Goal: Find contact information: Find contact information

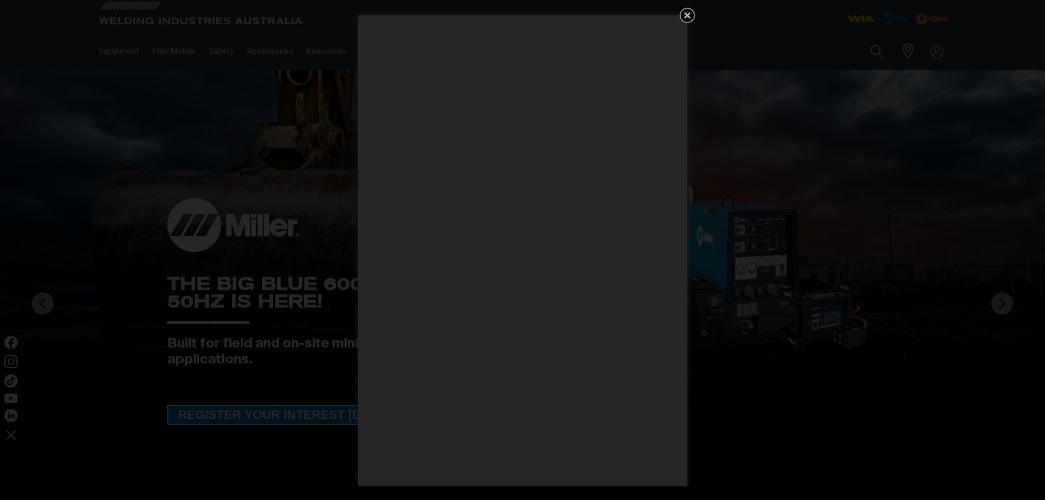
click at [689, 12] on icon "Get 5 WIA Welding Guides Free!" at bounding box center [687, 15] width 7 height 7
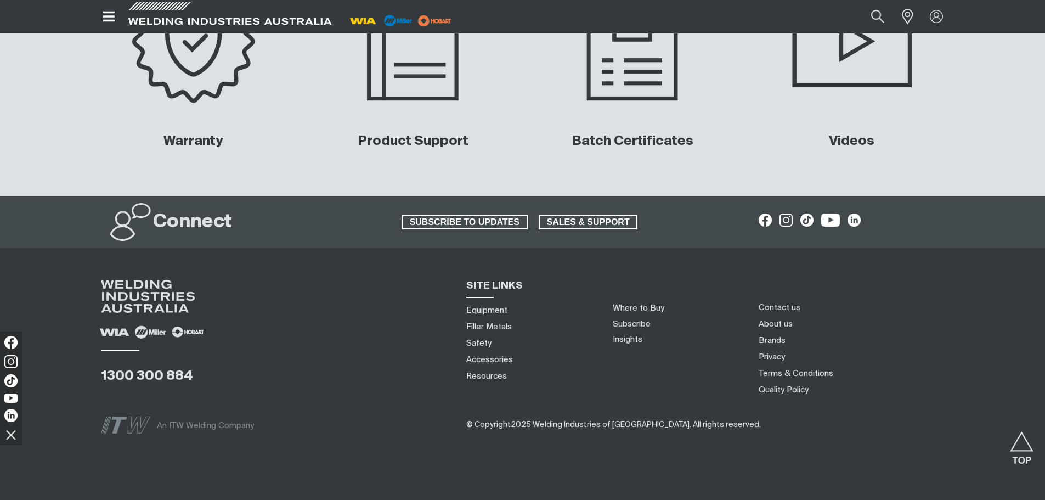
scroll to position [5214, 0]
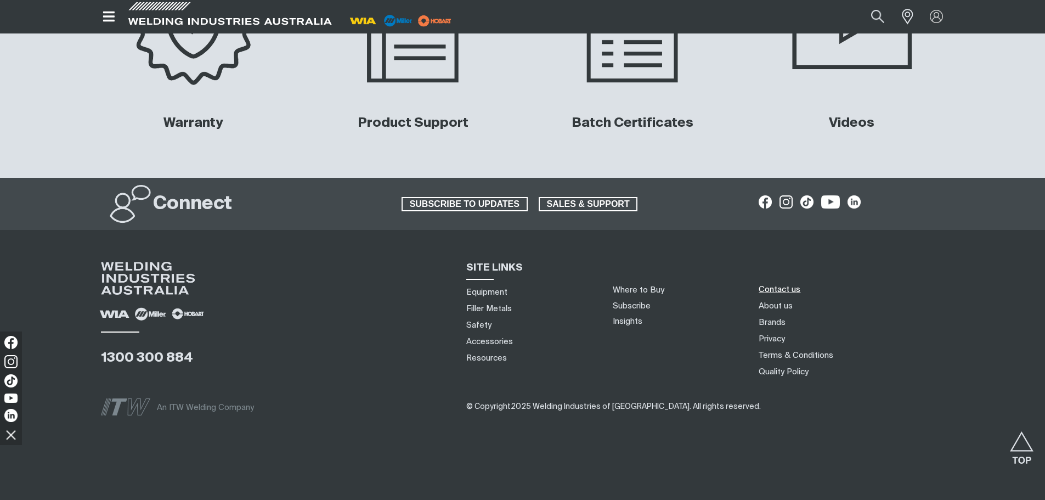
click at [777, 290] on link "Contact us" at bounding box center [780, 290] width 42 height 12
click at [771, 304] on link "About us" at bounding box center [776, 306] width 34 height 12
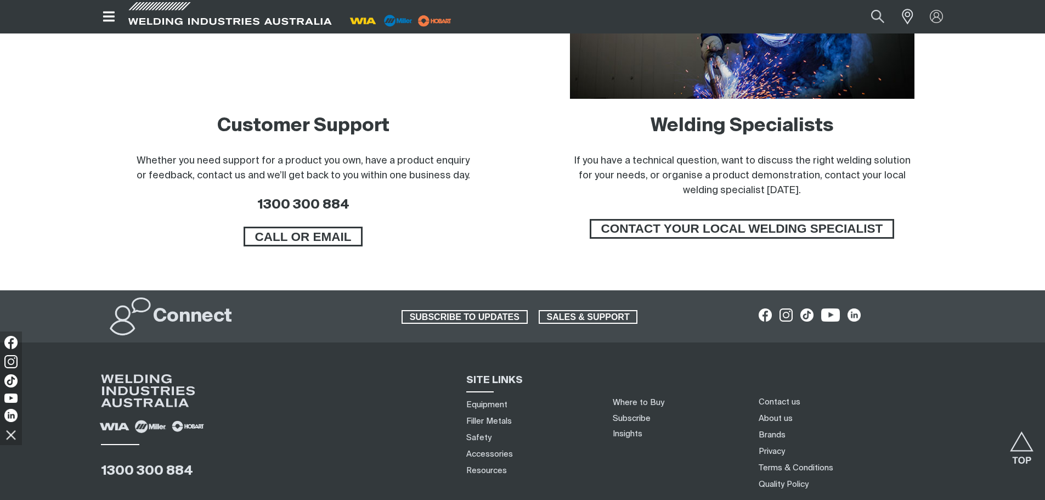
scroll to position [930, 0]
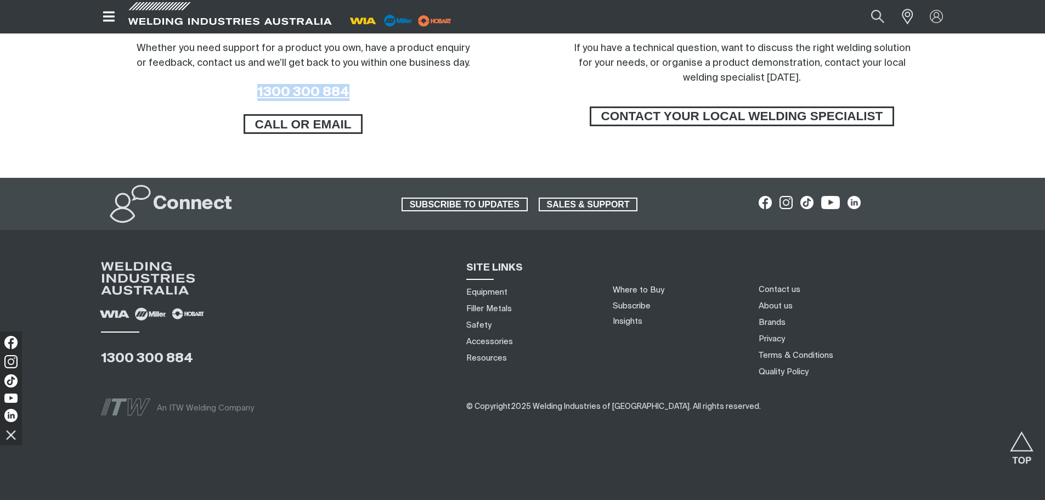
drag, startPoint x: 358, startPoint y: 88, endPoint x: 257, endPoint y: 92, distance: 101.5
click at [254, 92] on h3 "1300 300 884" at bounding box center [303, 92] width 344 height 17
copy link "1300 300 884"
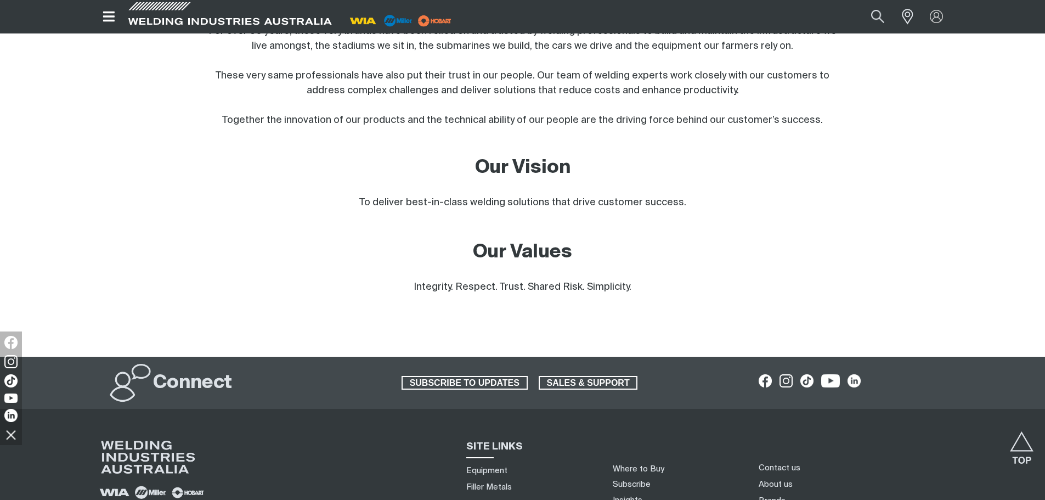
scroll to position [439, 0]
